Goal: Entertainment & Leisure: Consume media (video, audio)

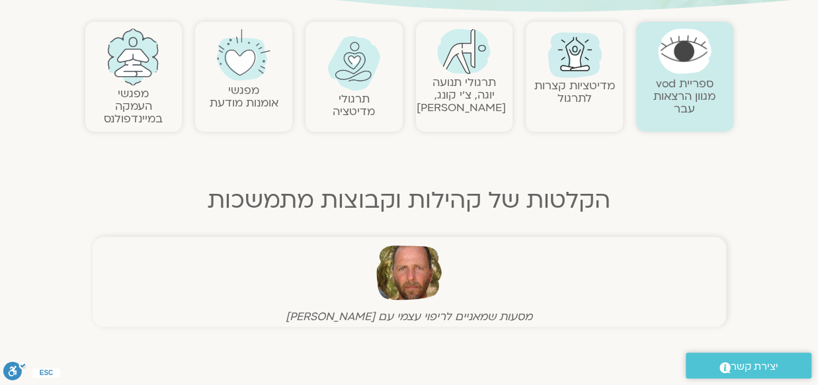
scroll to position [286, 0]
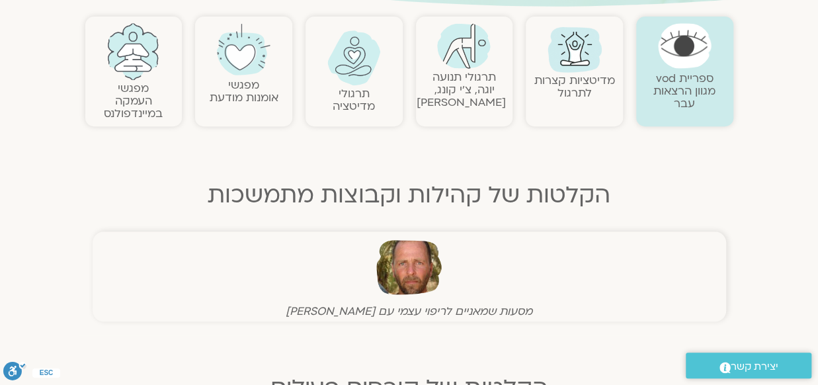
click at [548, 67] on img at bounding box center [575, 49] width 64 height 64
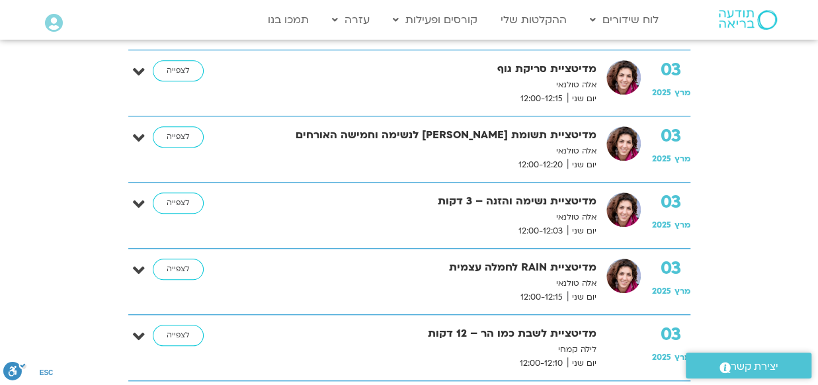
scroll to position [458, 0]
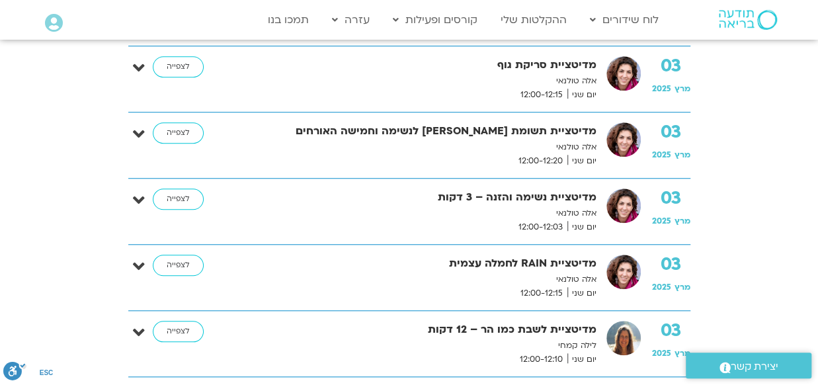
click at [532, 143] on p "אלה טולנאי" at bounding box center [422, 147] width 347 height 14
click at [178, 131] on link "לצפייה" at bounding box center [178, 132] width 51 height 21
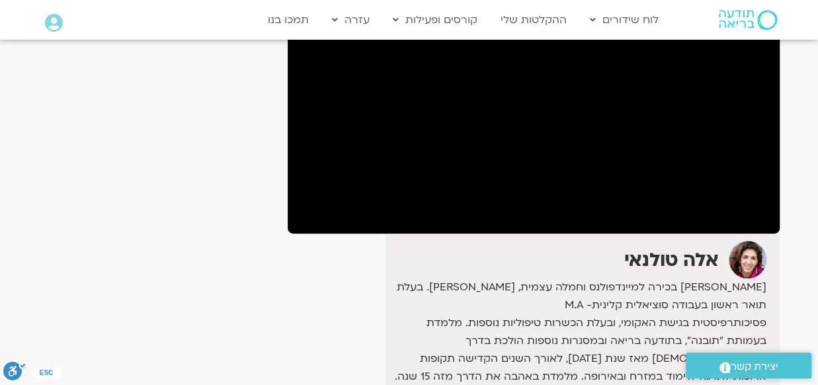
scroll to position [191, 0]
